Goal: Information Seeking & Learning: Learn about a topic

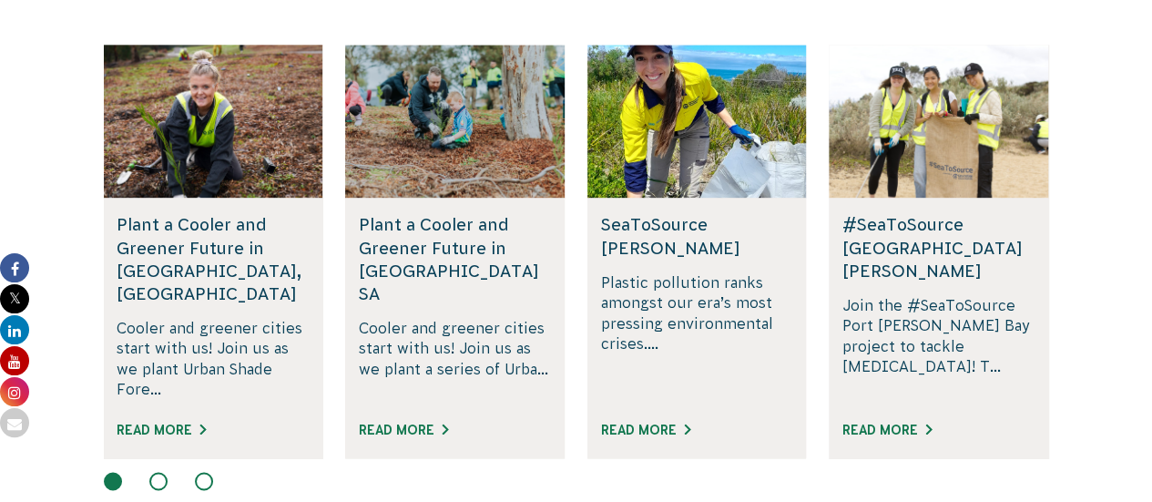
scroll to position [1203, 0]
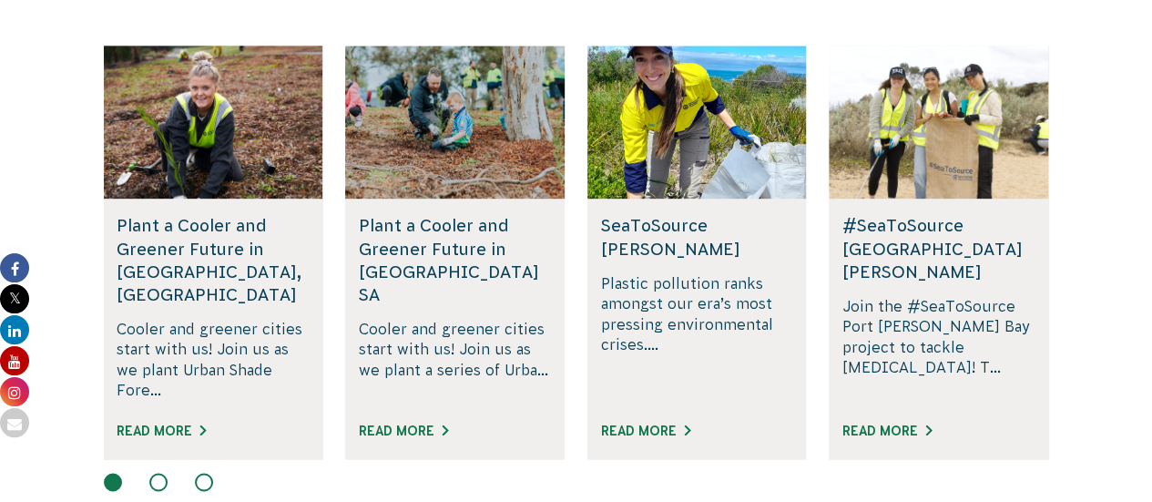
click at [156, 473] on button at bounding box center [158, 482] width 18 height 18
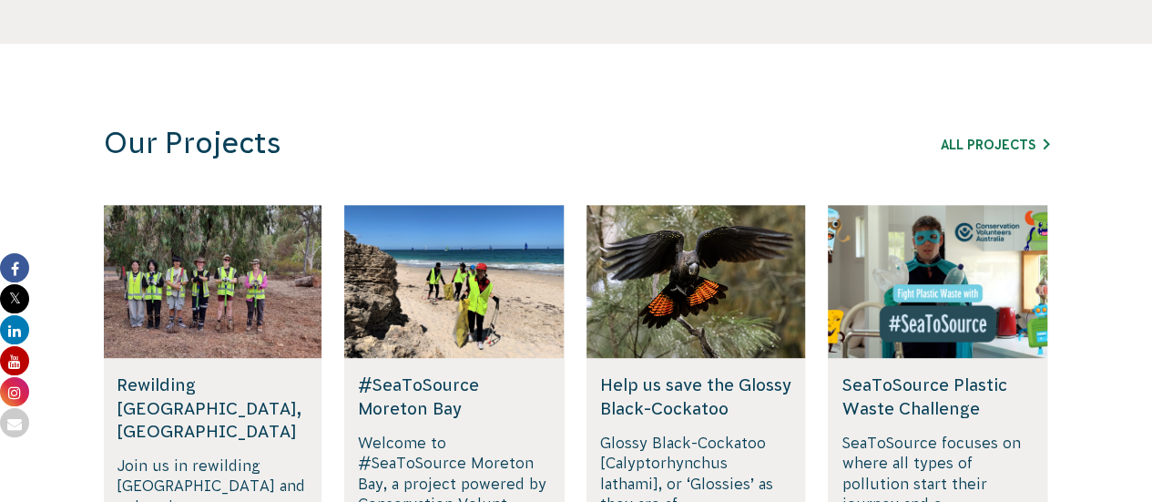
scroll to position [1041, 0]
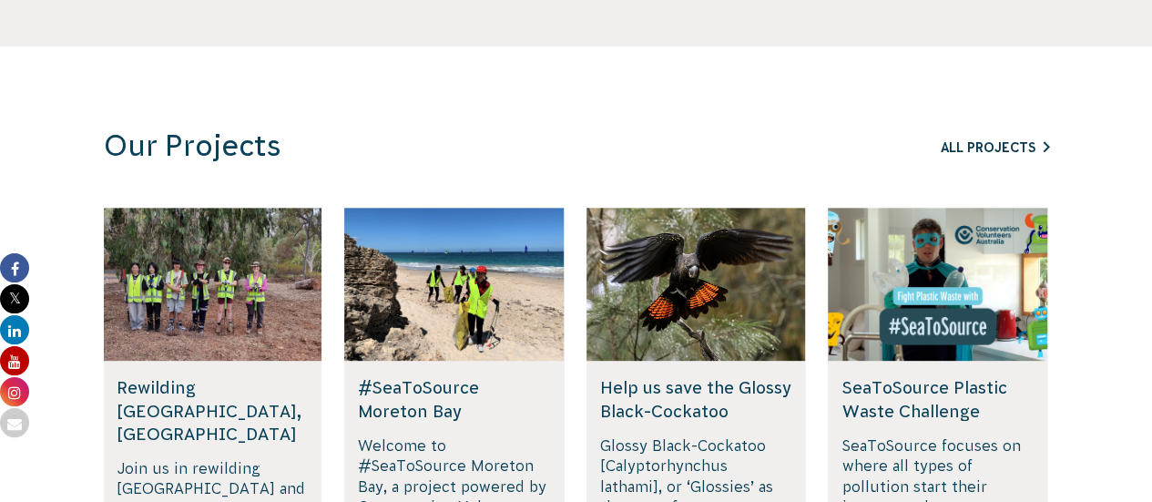
click at [987, 145] on link "All Projects" at bounding box center [995, 147] width 108 height 15
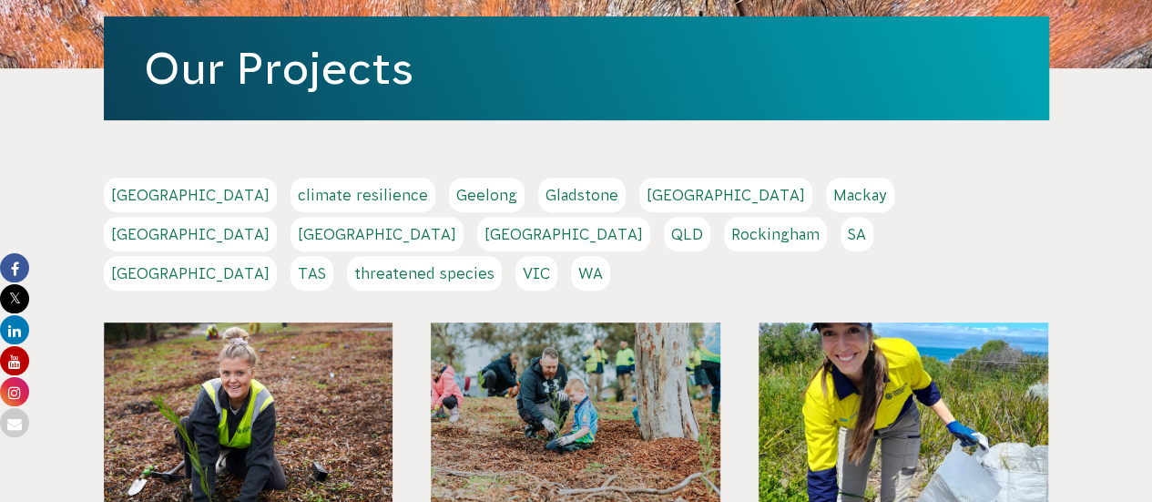
scroll to position [277, 0]
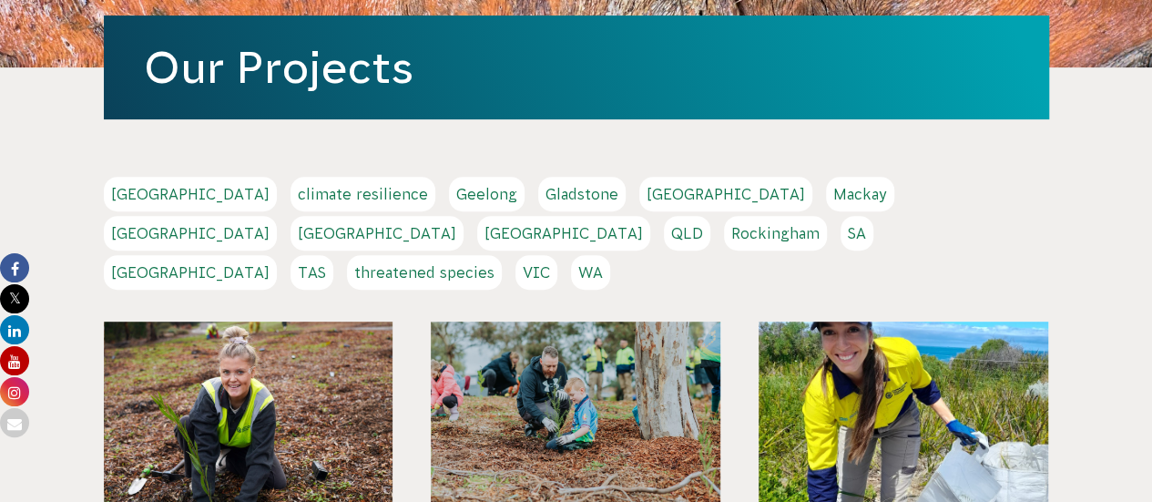
click at [557, 255] on link "VIC" at bounding box center [536, 272] width 42 height 35
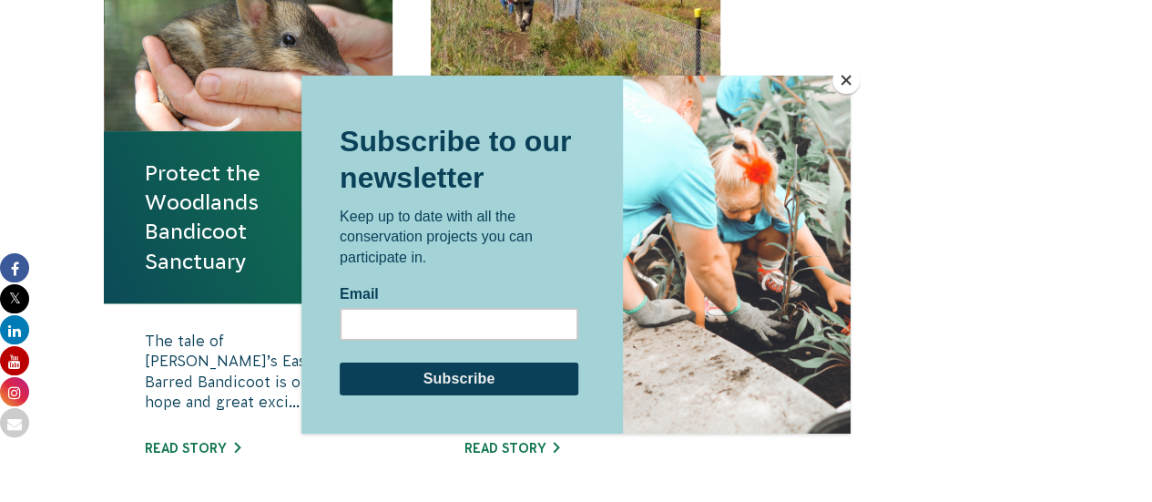
scroll to position [718, 0]
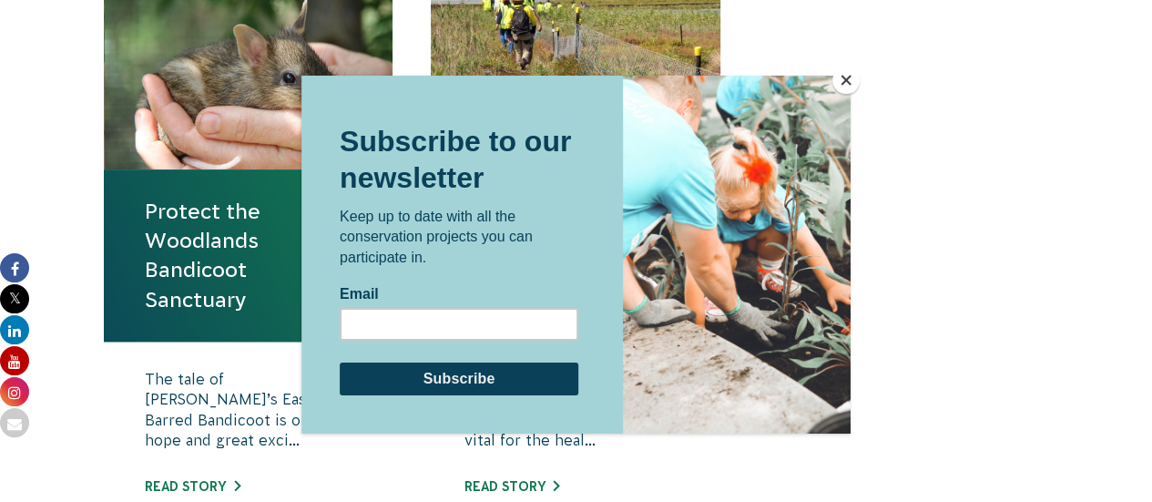
click at [844, 81] on button "Close" at bounding box center [845, 79] width 27 height 27
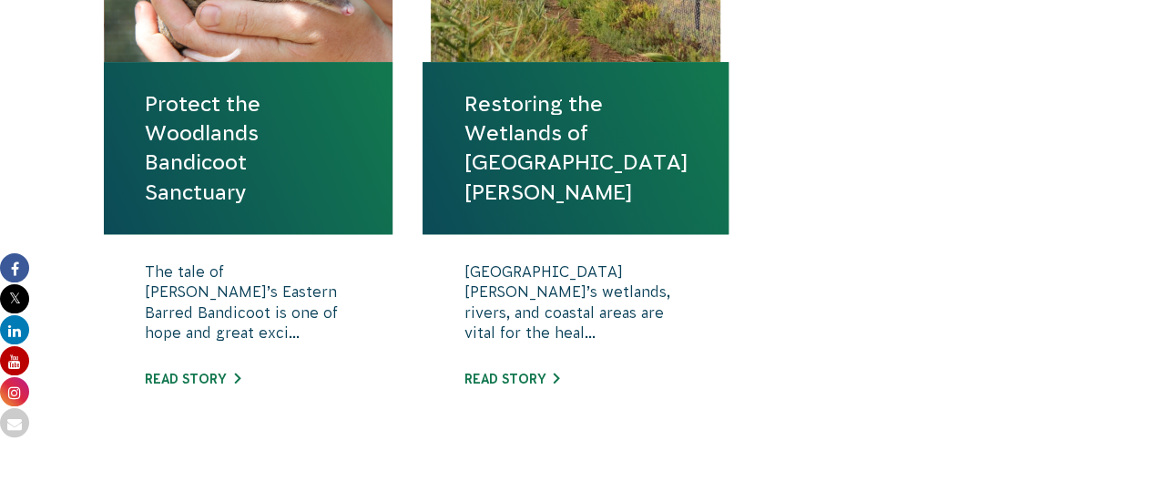
scroll to position [833, 0]
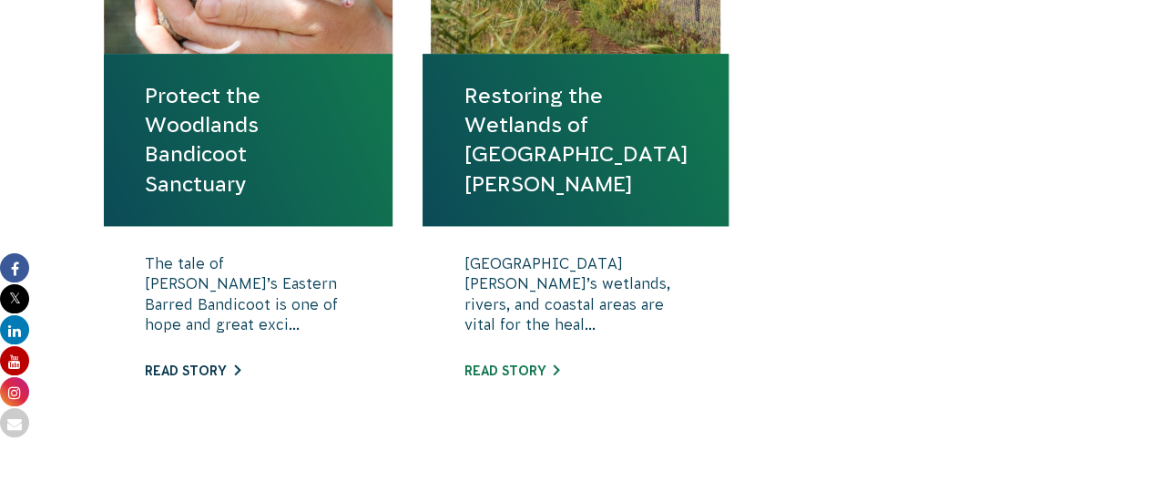
click at [211, 374] on link "Read story" at bounding box center [193, 370] width 96 height 15
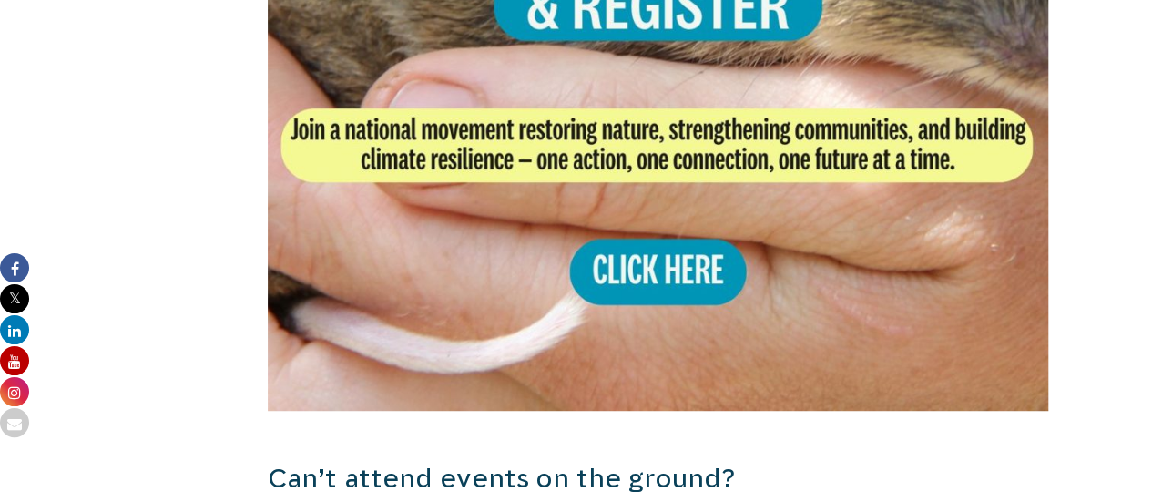
scroll to position [3845, 0]
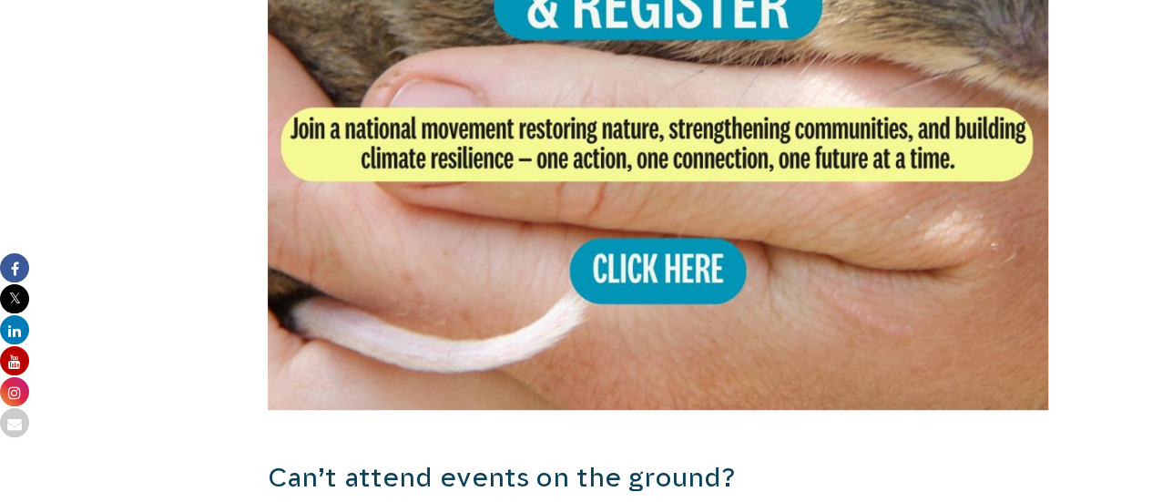
click at [674, 245] on img at bounding box center [658, 18] width 781 height 781
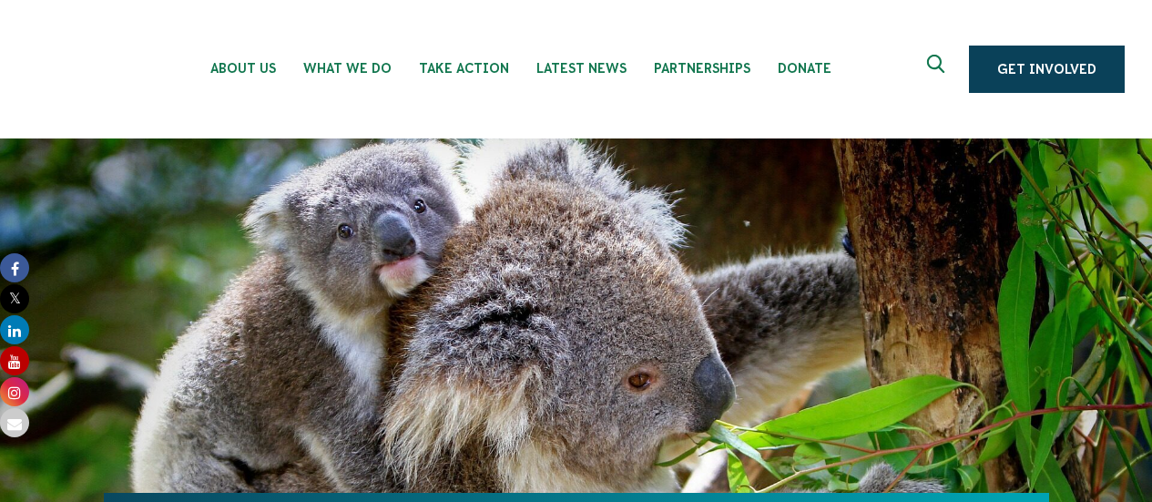
scroll to position [864, 0]
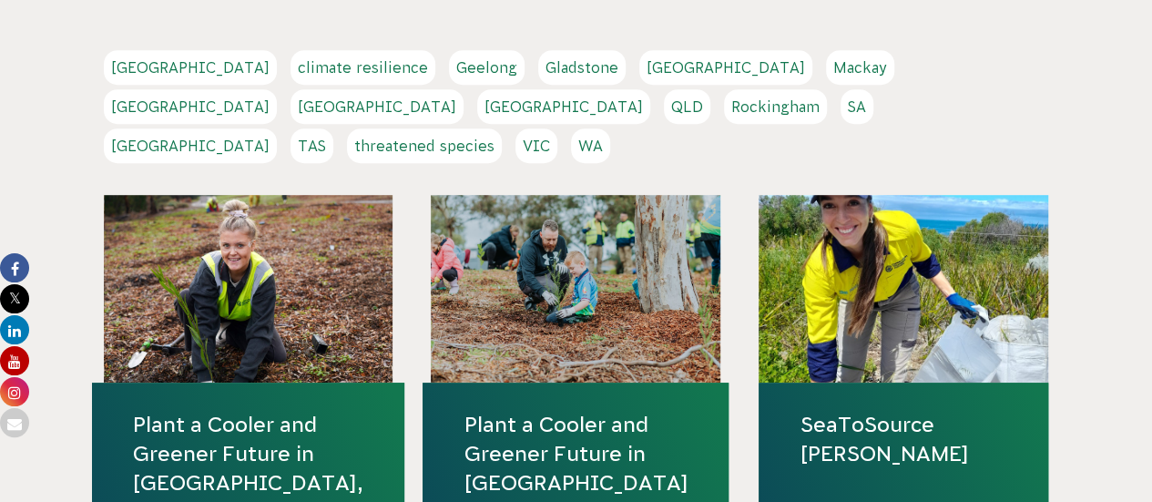
scroll to position [404, 0]
